Goal: Find specific page/section: Find specific page/section

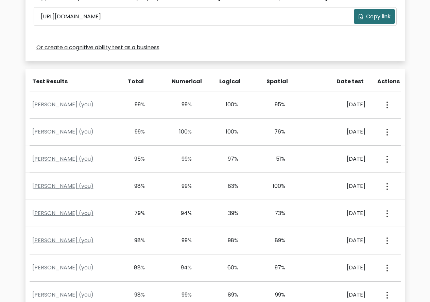
scroll to position [272, 0]
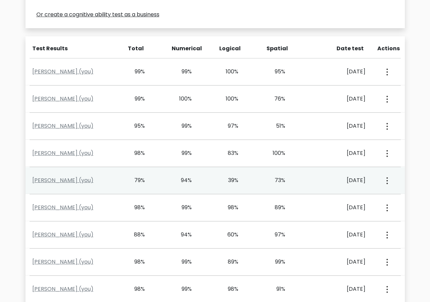
click at [382, 182] on div "View Profile" at bounding box center [386, 180] width 23 height 21
click at [387, 182] on icon "button" at bounding box center [386, 180] width 1 height 7
click at [369, 202] on link "View Profile" at bounding box center [362, 200] width 54 height 11
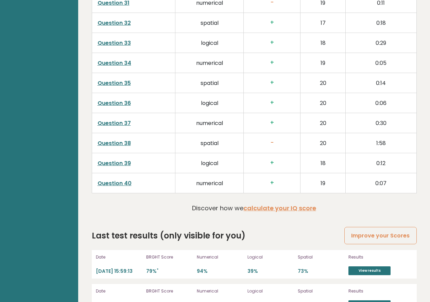
scroll to position [1732, 0]
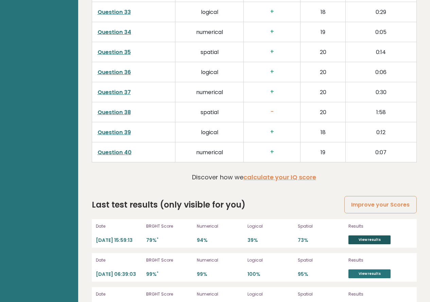
click at [372, 235] on link "View results" at bounding box center [369, 239] width 42 height 9
